Goal: Task Accomplishment & Management: Complete application form

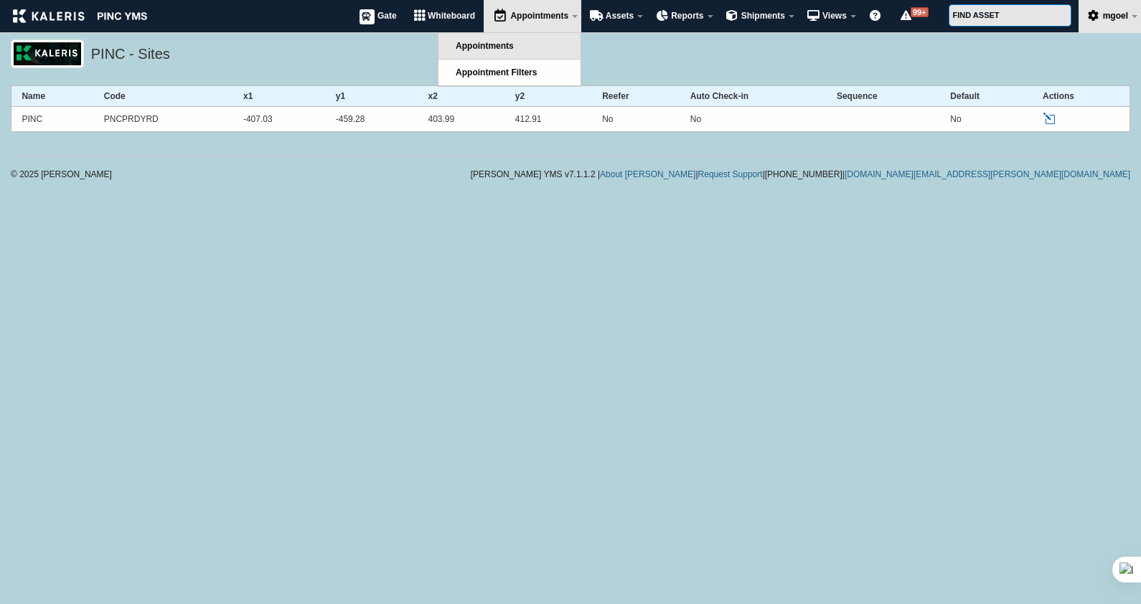
click at [513, 50] on link "Appointments" at bounding box center [510, 46] width 142 height 26
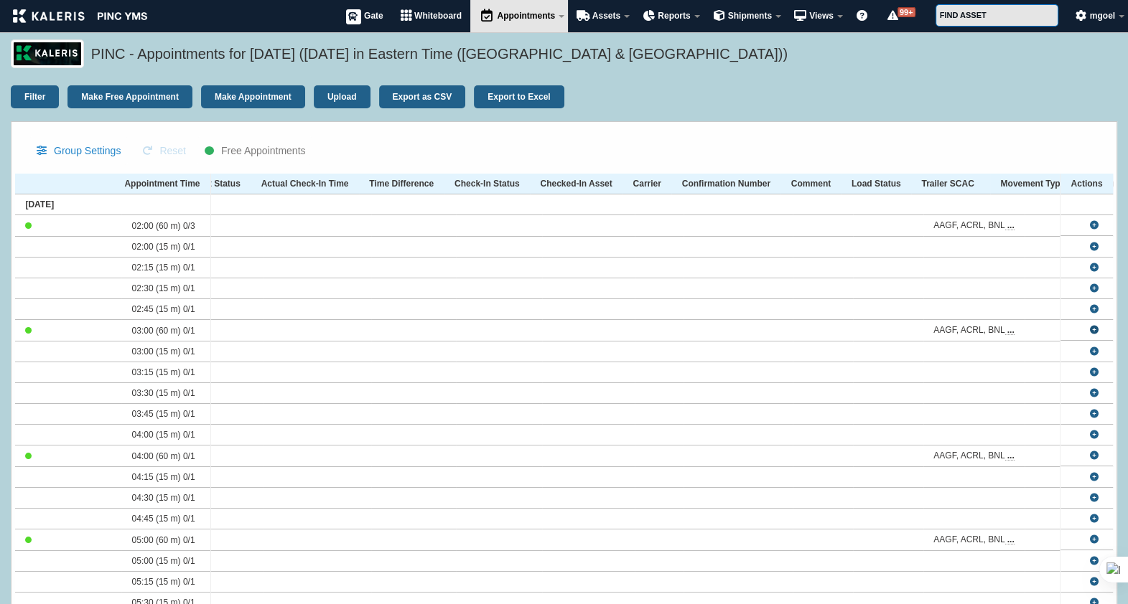
click at [1092, 331] on link at bounding box center [1094, 330] width 9 height 9
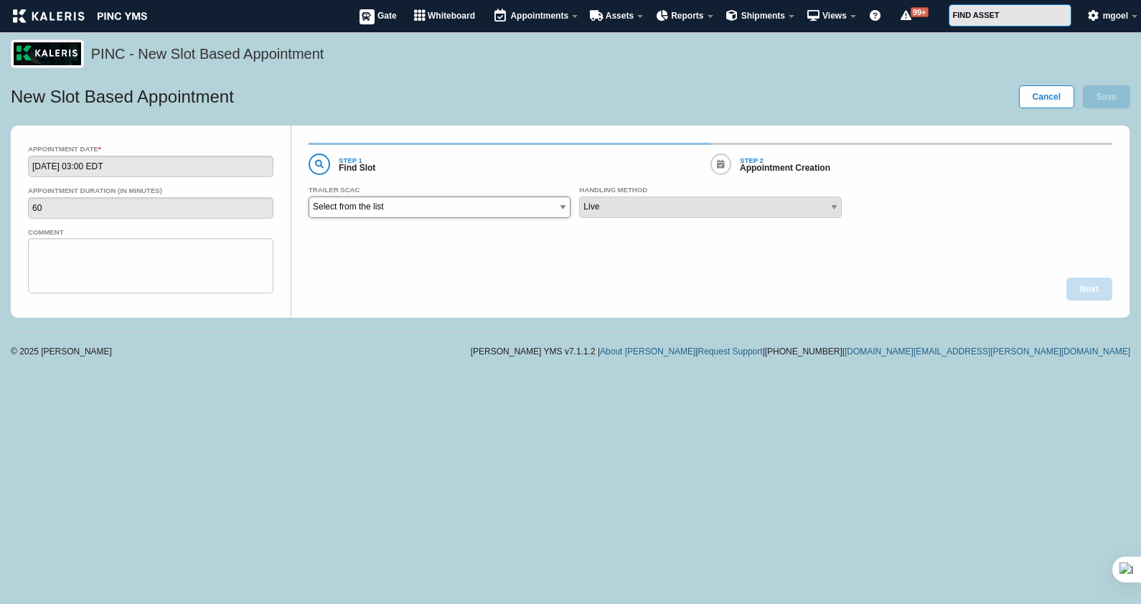
click at [531, 209] on select "Select from the list AAGF - AMERICAN LOGISTIC ACRL - AMERICAN CENTRAL BNLS - BN…" at bounding box center [440, 208] width 262 height 22
select select "AAGF"
click at [309, 197] on select "Select from the list AAGF - AMERICAN LOGISTIC ACRL - AMERICAN CENTRAL BNLS - BN…" at bounding box center [440, 208] width 262 height 22
click at [1095, 291] on button "Next" at bounding box center [1090, 289] width 46 height 23
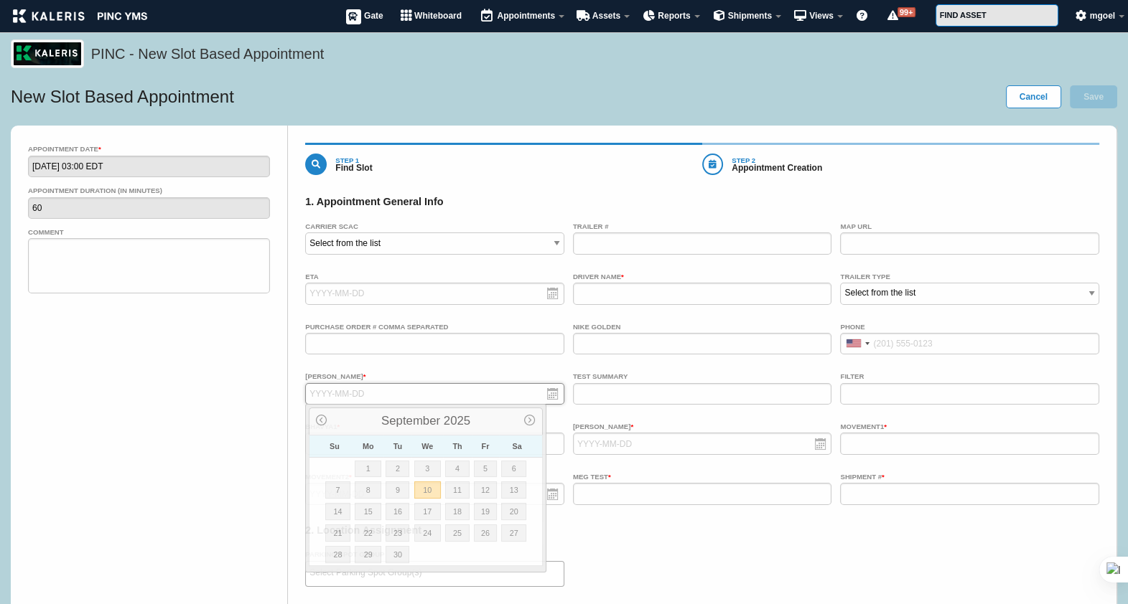
click at [520, 398] on input "text" at bounding box center [434, 394] width 259 height 22
click at [365, 531] on link "22" at bounding box center [368, 533] width 27 height 17
type input "2025-09-22"
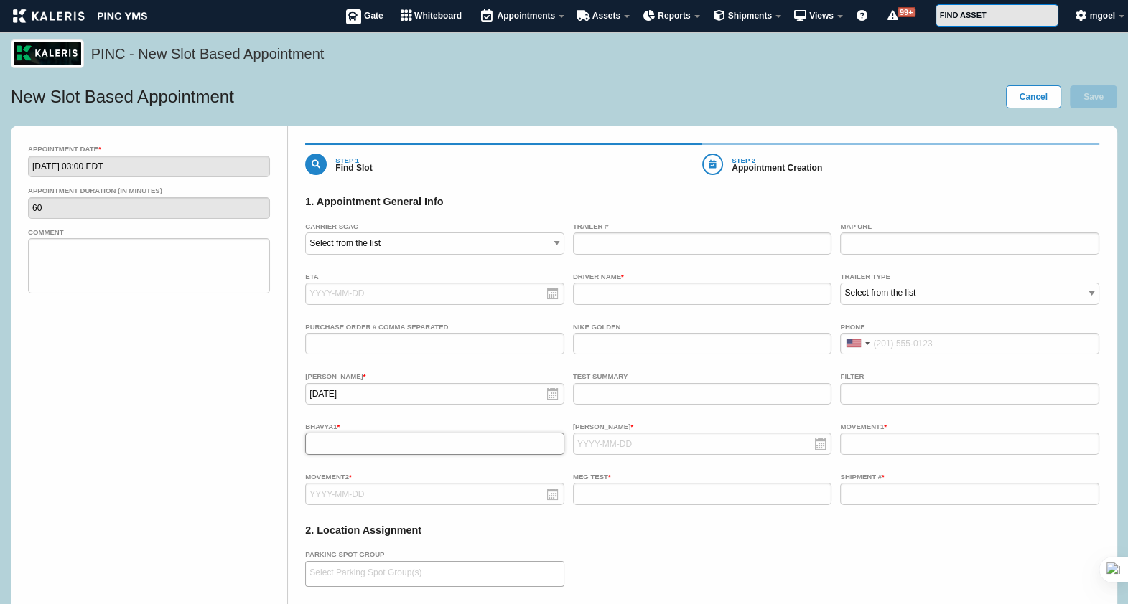
click at [427, 438] on input "text" at bounding box center [434, 444] width 259 height 22
type input "www"
click at [480, 574] on ul at bounding box center [435, 573] width 258 height 23
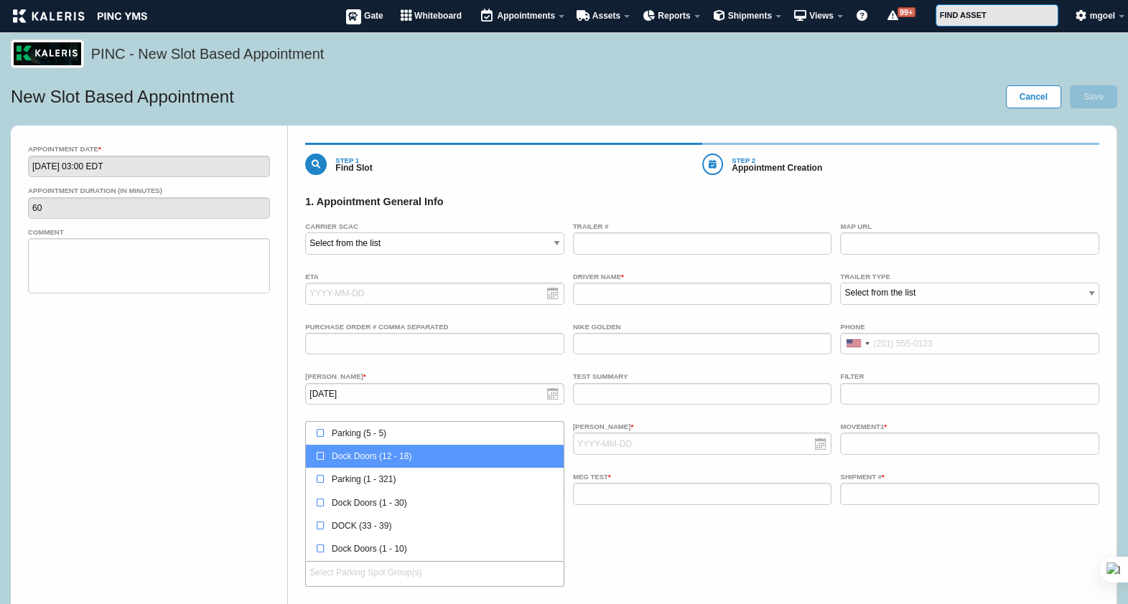
click at [480, 462] on div "Dock Doors (12 - 18)" at bounding box center [438, 456] width 243 height 14
select select "3"
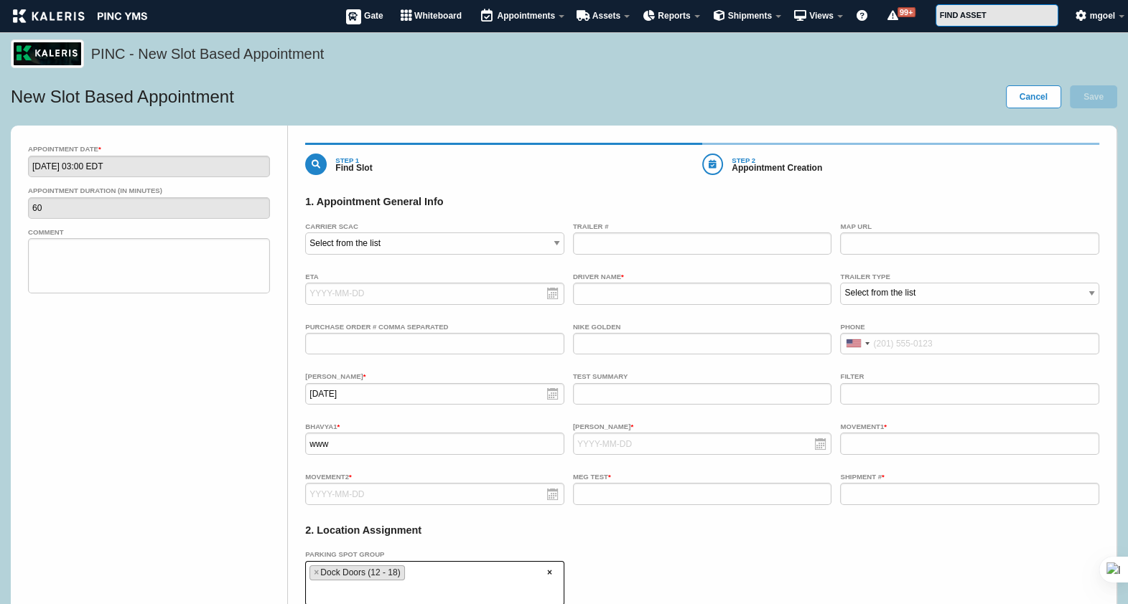
click at [759, 550] on div "Parking Spot Group Parking (5 - 5) Dock Doors (12 - 18) Parking (1 - 321) Dock …" at bounding box center [702, 576] width 794 height 57
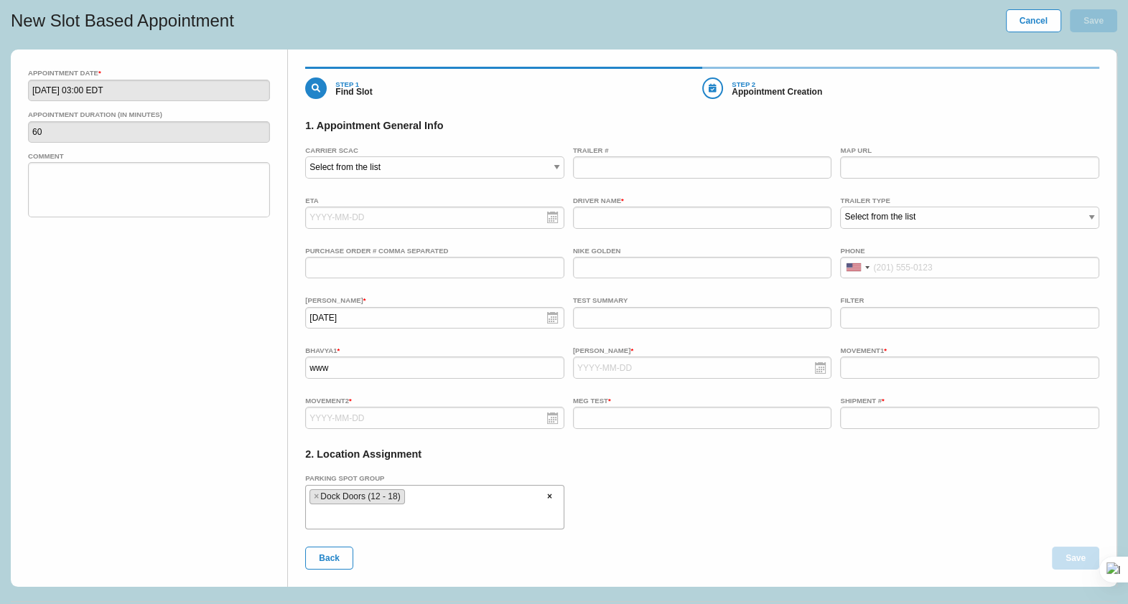
scroll to position [77, 0]
drag, startPoint x: 316, startPoint y: 452, endPoint x: 456, endPoint y: 465, distance: 140.6
click at [456, 465] on div "2. Location Assignment" at bounding box center [702, 454] width 794 height 36
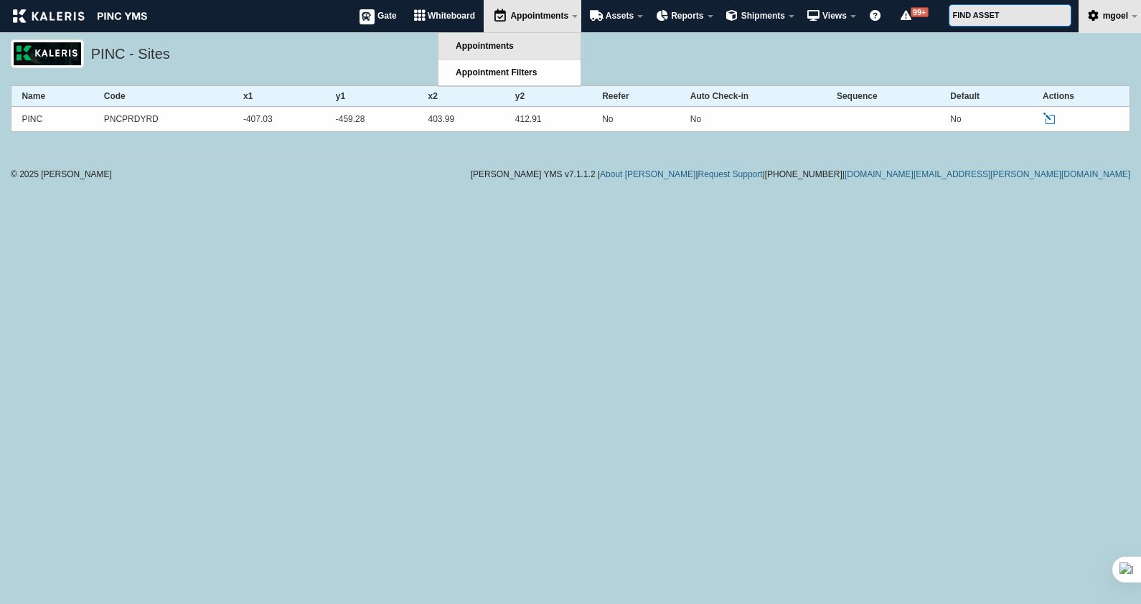
click at [517, 52] on link "Appointments" at bounding box center [510, 46] width 142 height 26
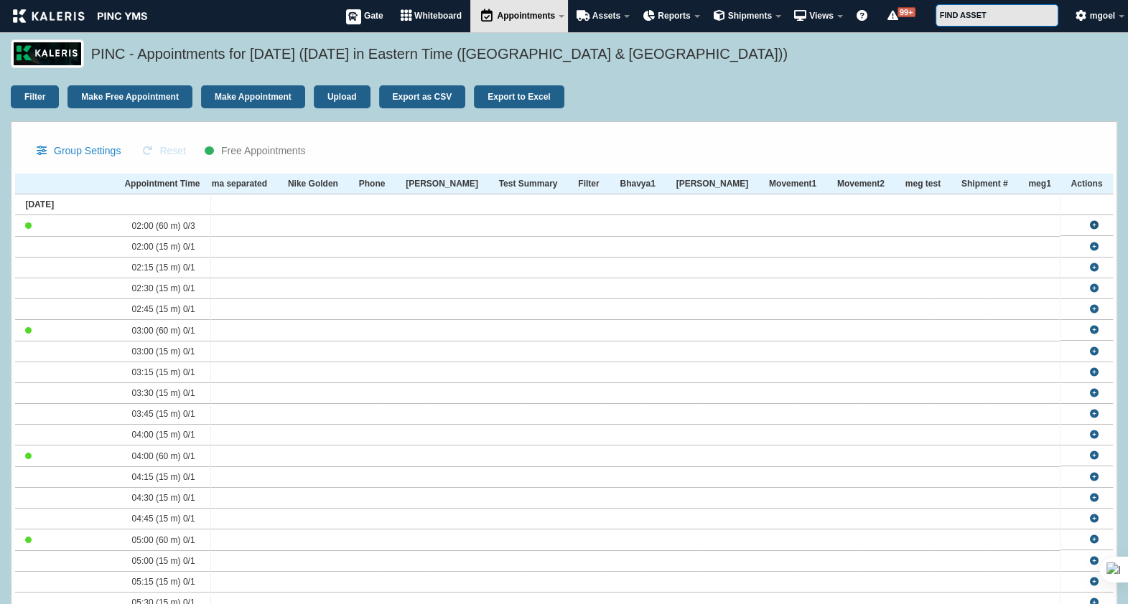
click at [1093, 225] on link at bounding box center [1094, 225] width 9 height 9
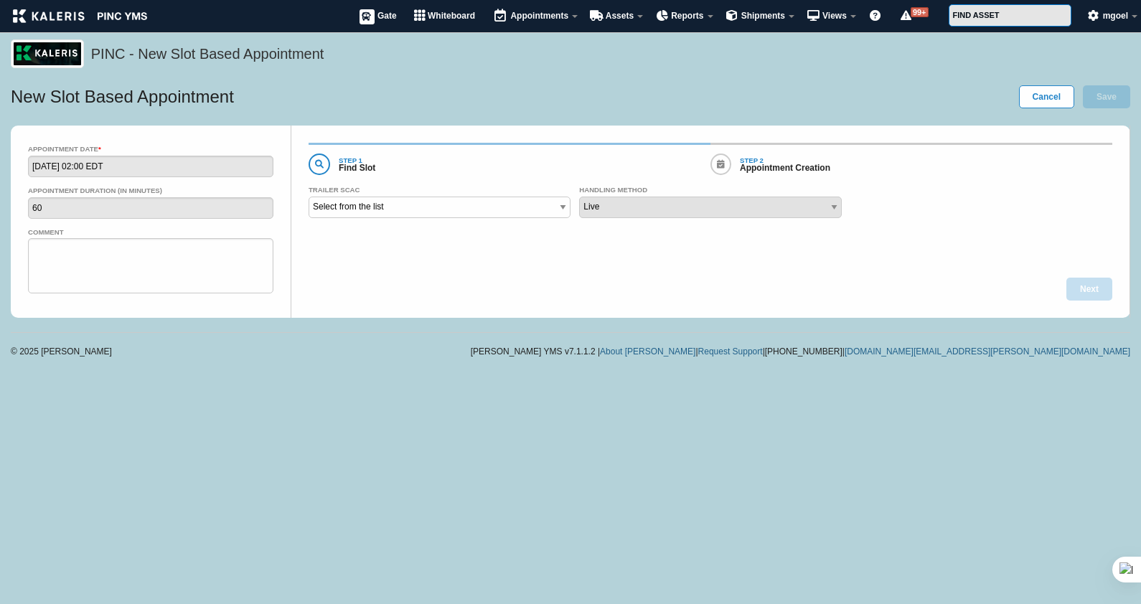
select select
click at [517, 200] on select "Select from the list AAGF - AMERICAN LOGISTIC ACRL - AMERICAN CENTRAL BNLS - BN…" at bounding box center [440, 208] width 262 height 22
select select "AAGF"
click at [309, 197] on select "Select from the list AAGF - AMERICAN LOGISTIC ACRL - AMERICAN CENTRAL BNLS - BN…" at bounding box center [440, 208] width 262 height 22
click at [1083, 291] on button "Next" at bounding box center [1090, 289] width 46 height 23
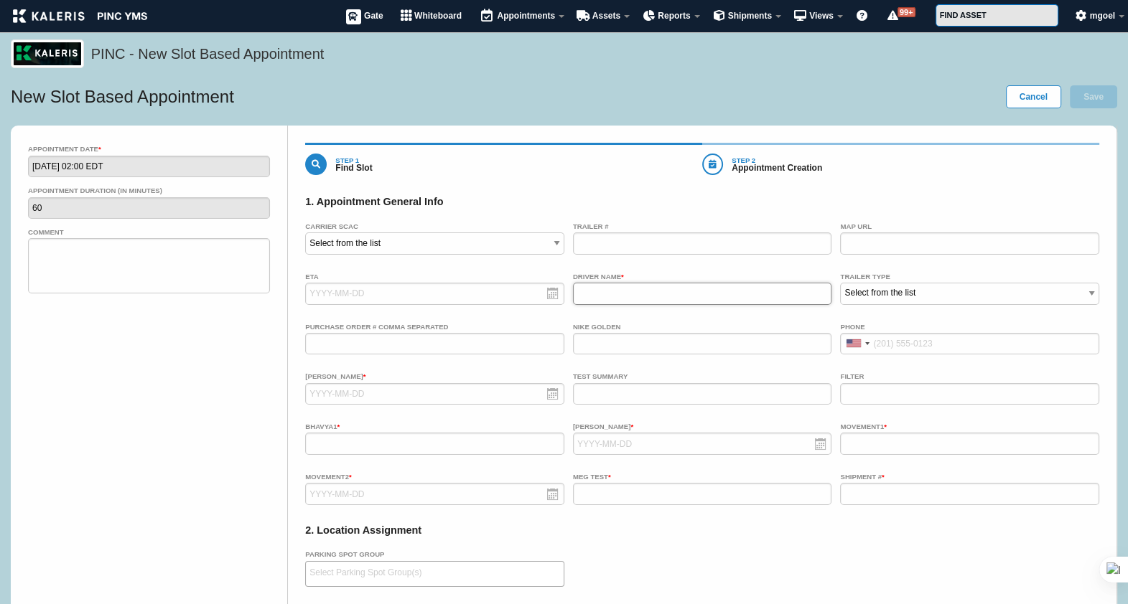
click at [664, 291] on input "text" at bounding box center [702, 294] width 259 height 22
type input "effrr"
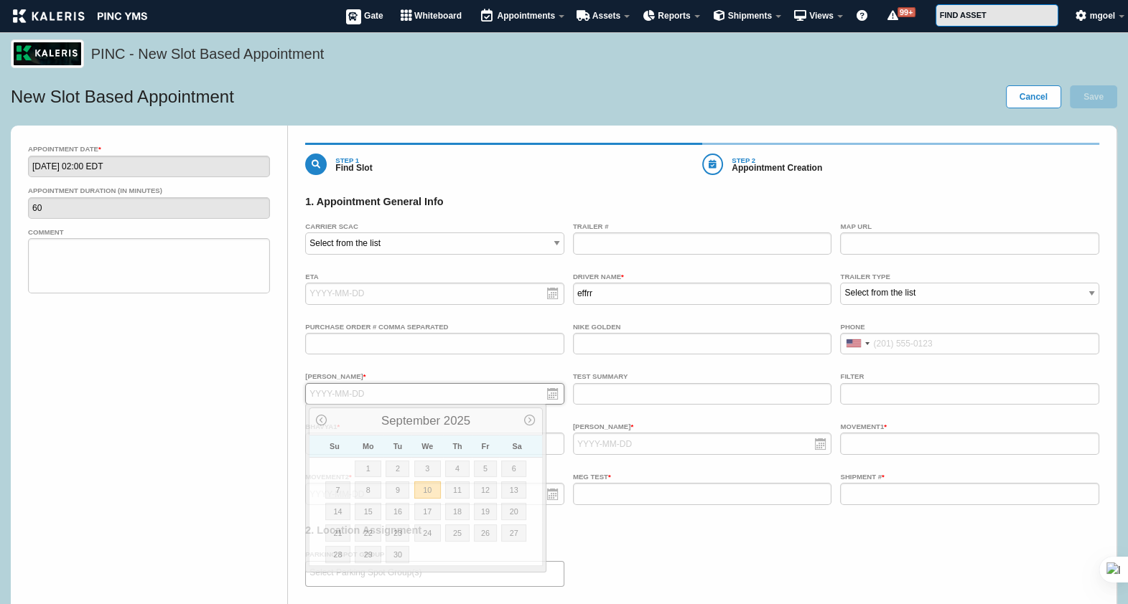
click at [403, 402] on input "text" at bounding box center [434, 394] width 259 height 22
type input "[DATE]"
click at [919, 439] on input "text" at bounding box center [969, 444] width 259 height 22
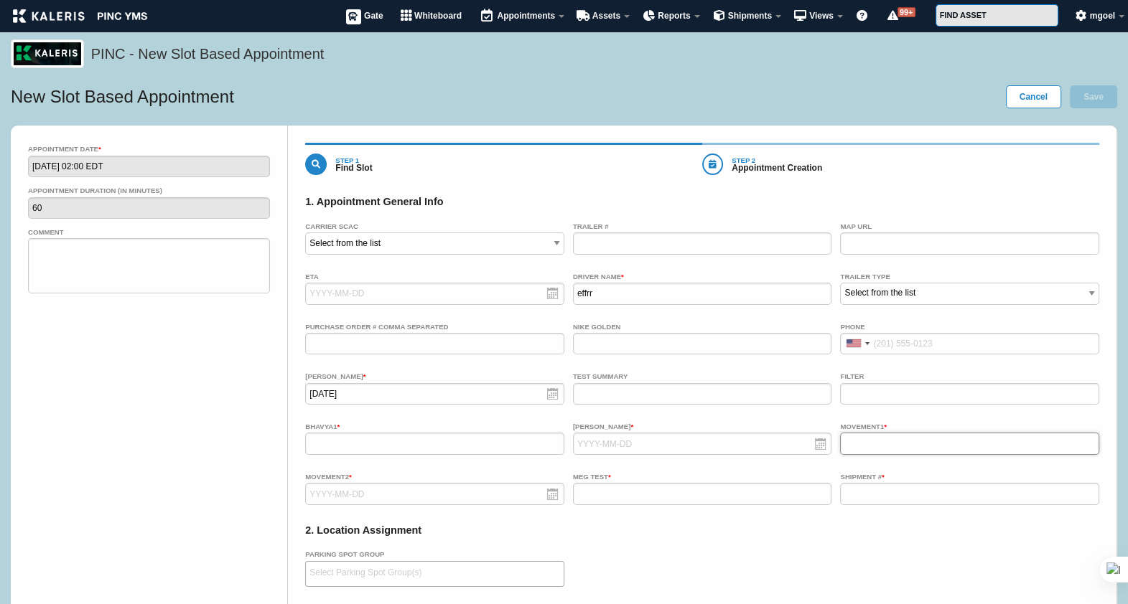
click at [919, 439] on input "text" at bounding box center [969, 444] width 259 height 22
type input "888"
click at [874, 489] on input "text" at bounding box center [969, 494] width 259 height 22
type input "33"
click at [515, 490] on input "text" at bounding box center [434, 494] width 259 height 22
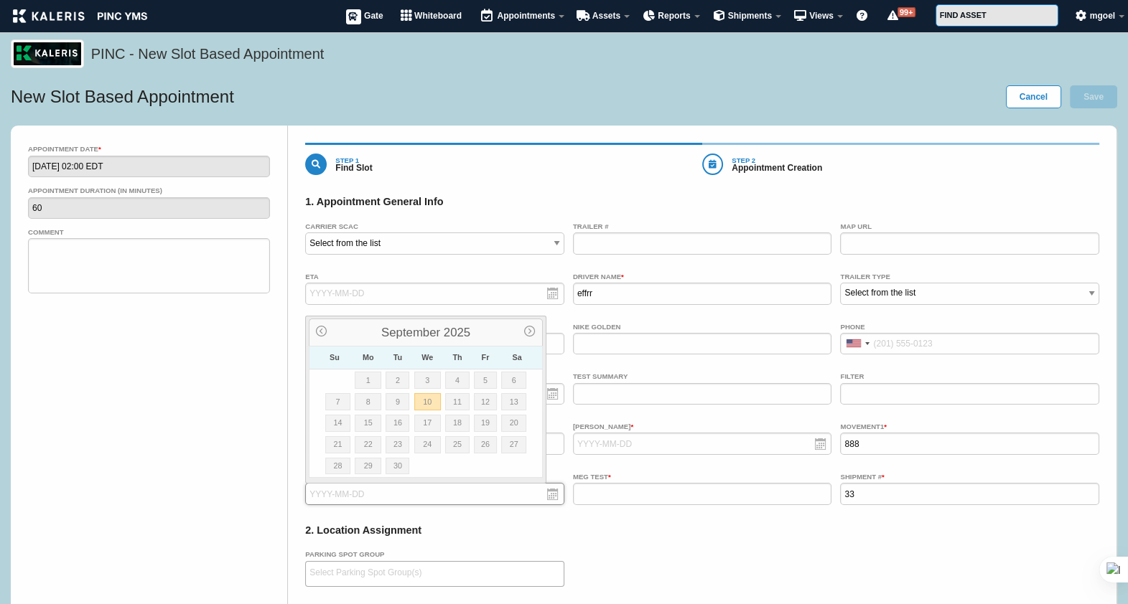
type input "[DATE]"
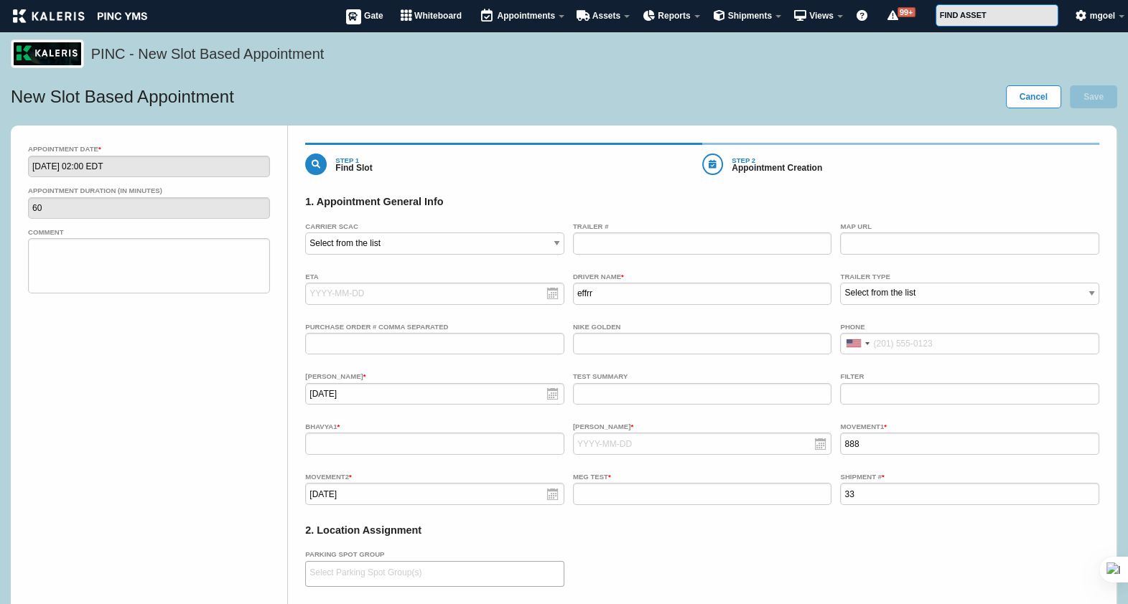
click at [589, 542] on div "2. Location Assignment" at bounding box center [702, 531] width 794 height 36
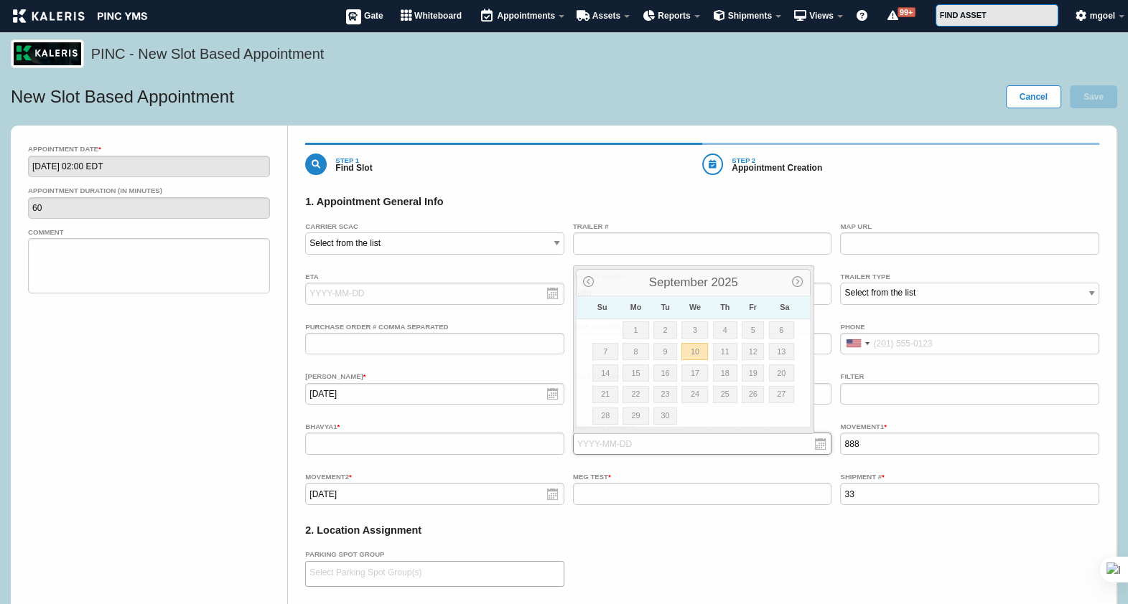
click at [641, 452] on input "text" at bounding box center [702, 444] width 259 height 22
click at [658, 348] on link "9" at bounding box center [665, 351] width 24 height 17
type input "[DATE]"
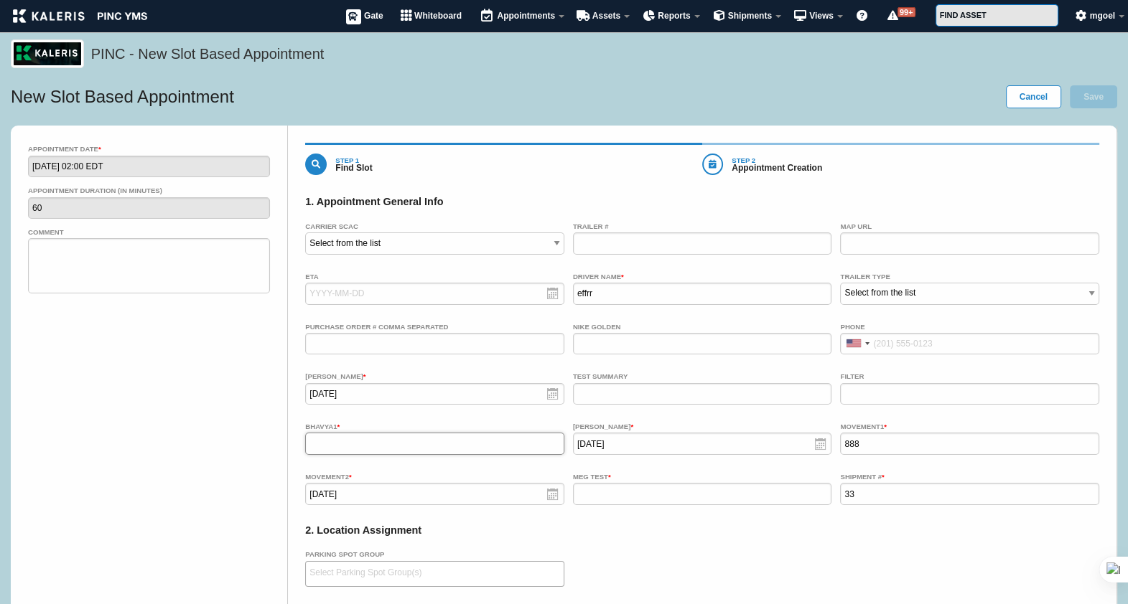
click at [407, 438] on input "text" at bounding box center [434, 444] width 259 height 22
type input "33"
click at [609, 492] on input "text" at bounding box center [702, 494] width 259 height 22
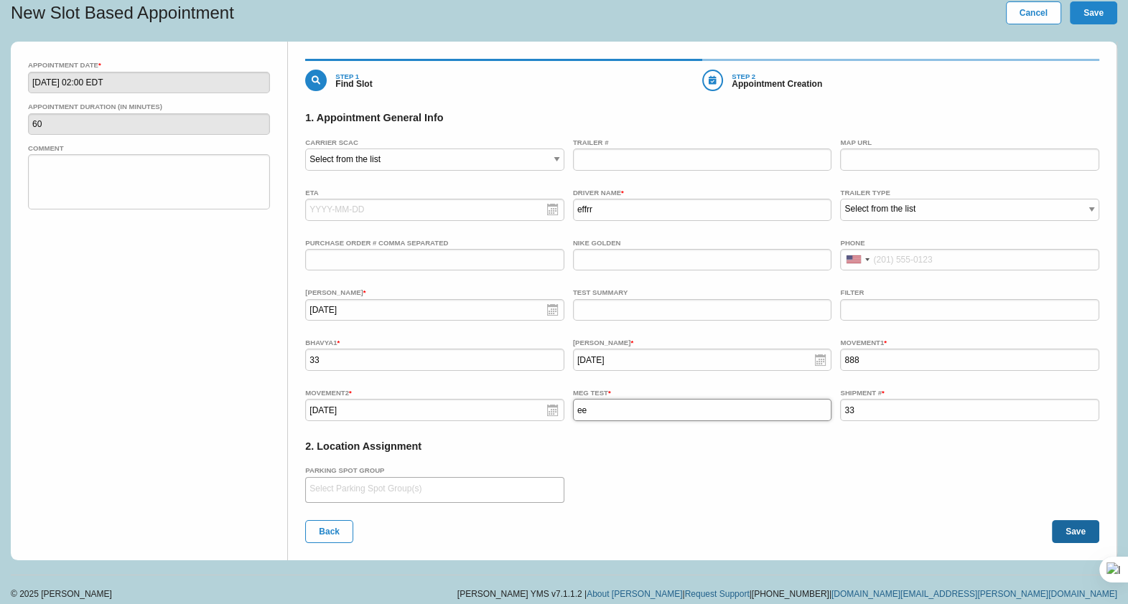
type input "ee"
click at [1079, 531] on button "Save" at bounding box center [1075, 531] width 47 height 23
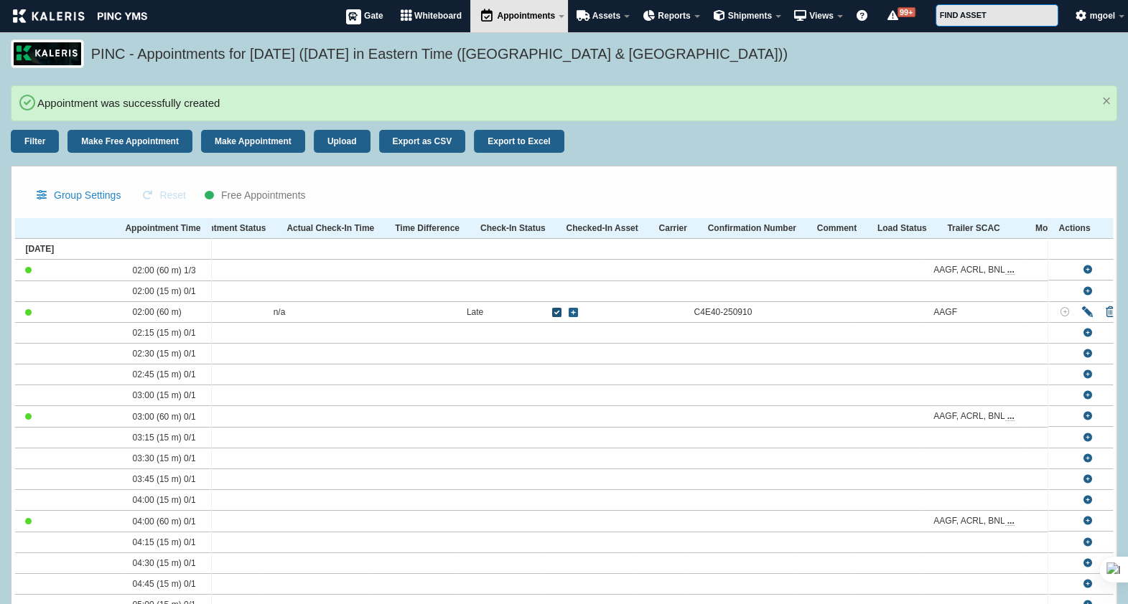
click at [561, 313] on icon at bounding box center [556, 313] width 9 height 1
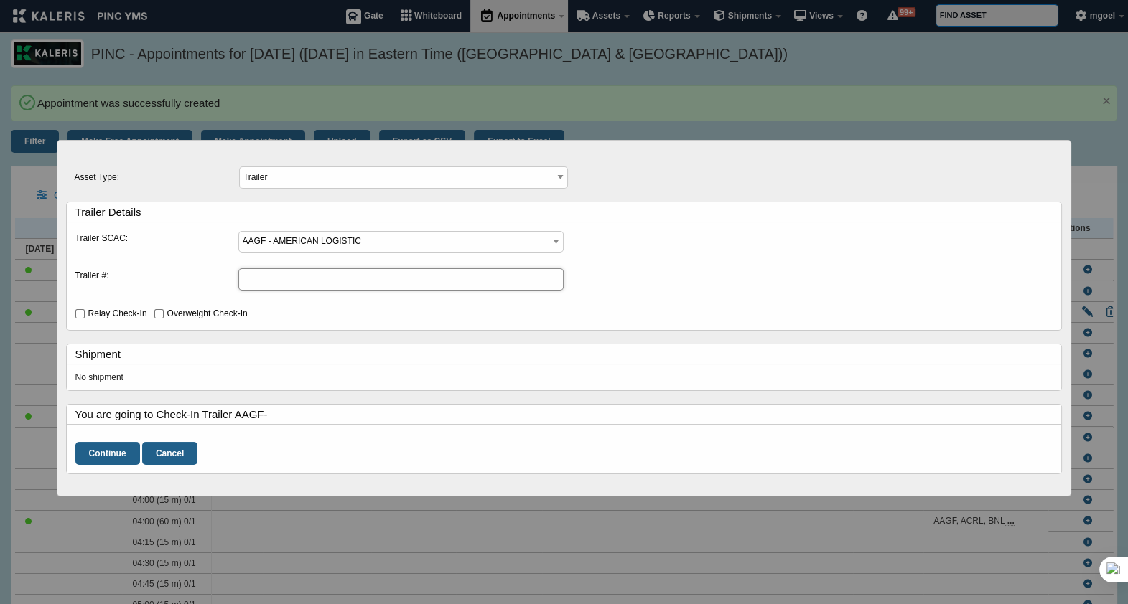
click at [342, 275] on input "Trailer #:" at bounding box center [401, 279] width 326 height 22
click at [117, 455] on input "Continue" at bounding box center [107, 453] width 65 height 23
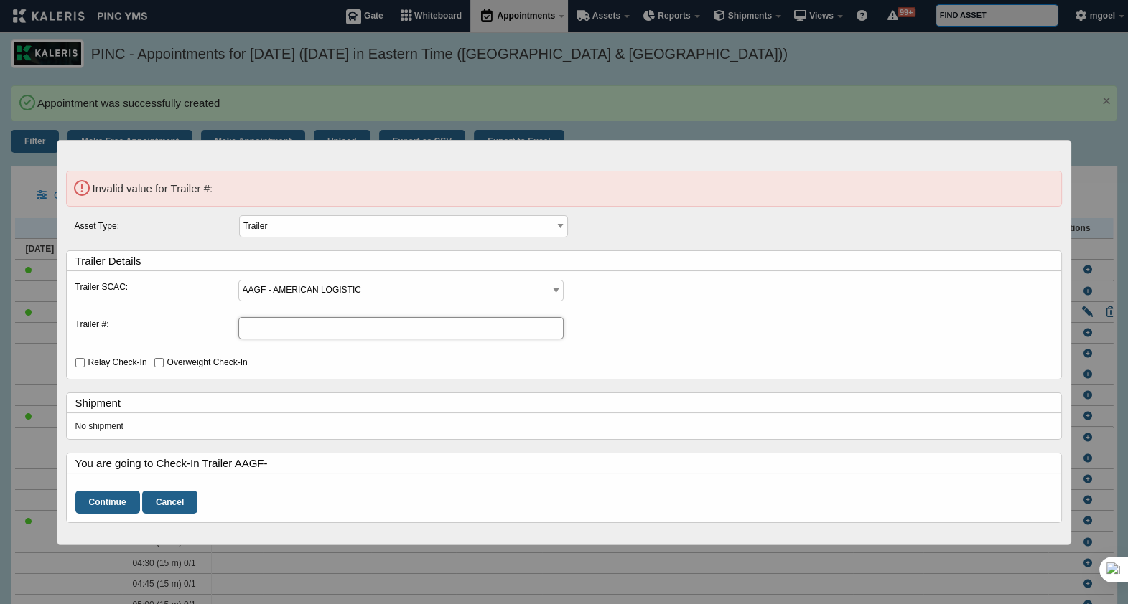
click at [317, 336] on input "Trailer #:" at bounding box center [401, 328] width 326 height 22
type input "2345"
click at [103, 500] on input "Continue" at bounding box center [107, 502] width 65 height 23
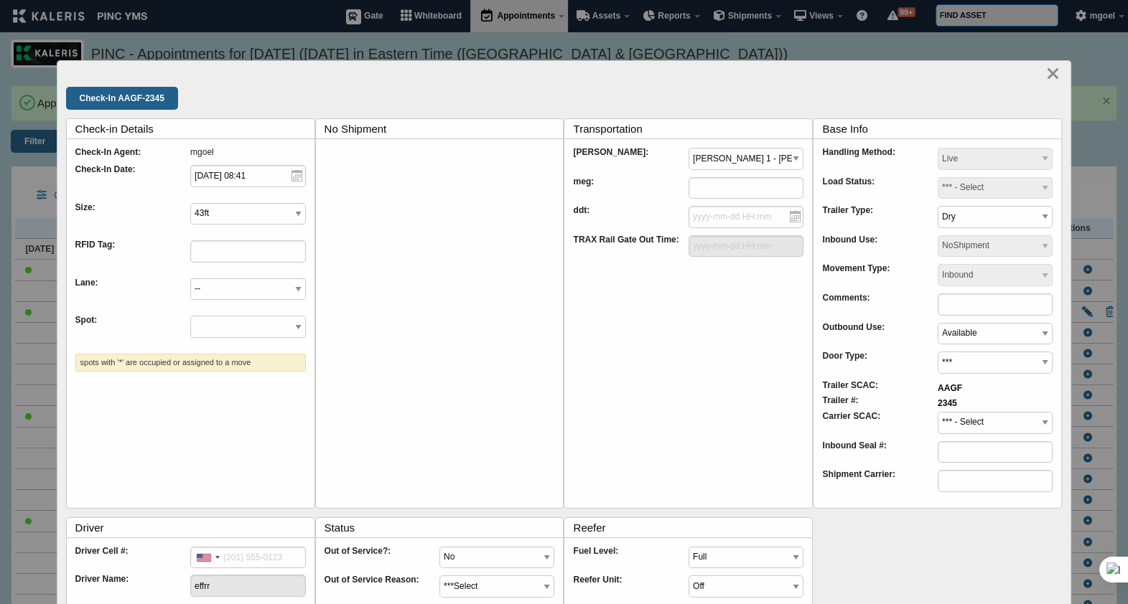
scroll to position [61, 0]
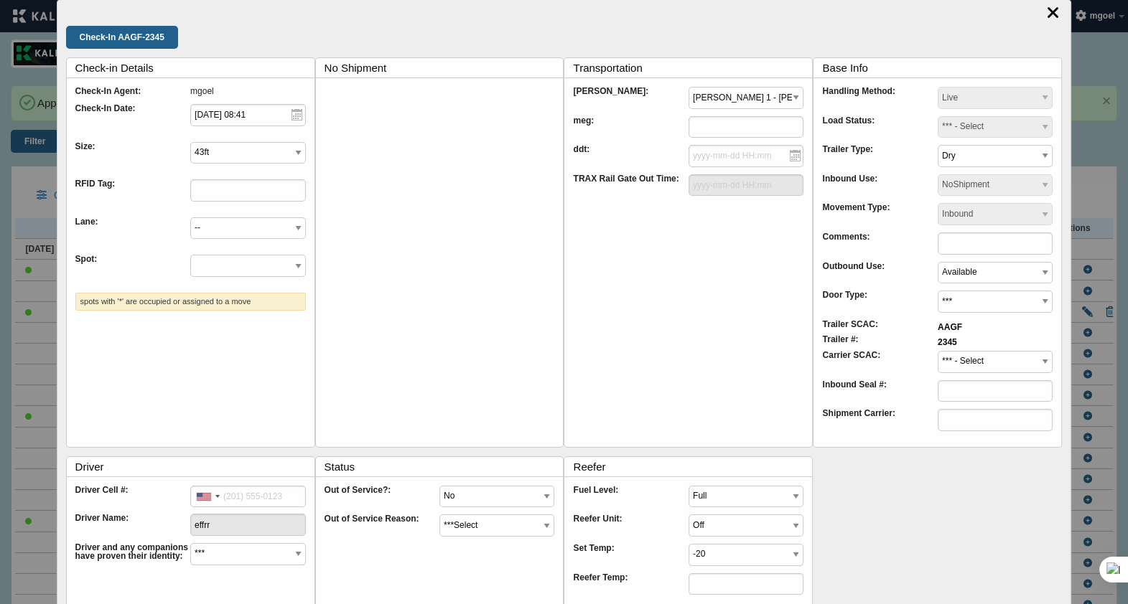
click at [1047, 11] on icon at bounding box center [1054, 12] width 15 height 17
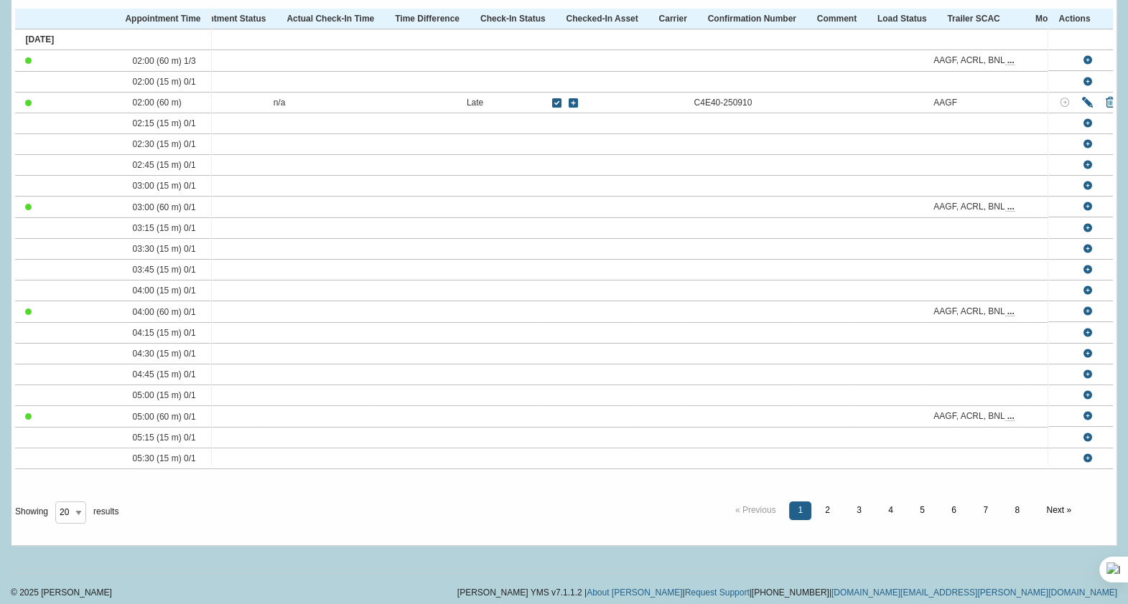
scroll to position [0, 0]
